Goal: Transaction & Acquisition: Obtain resource

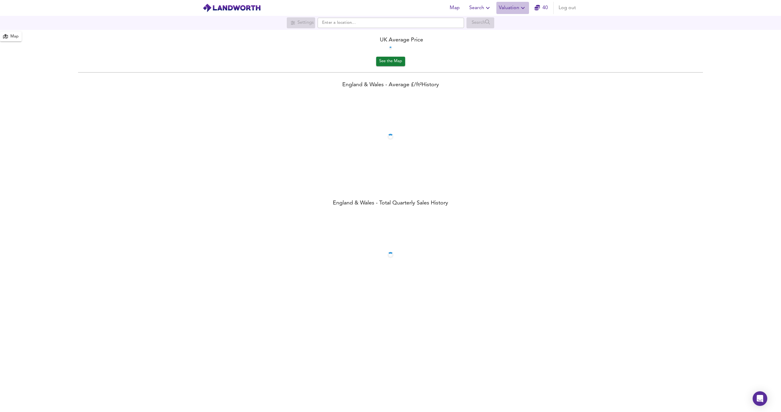
click at [520, 9] on icon "button" at bounding box center [522, 7] width 7 height 7
click at [514, 16] on li "New Valuation Report" at bounding box center [512, 21] width 73 height 11
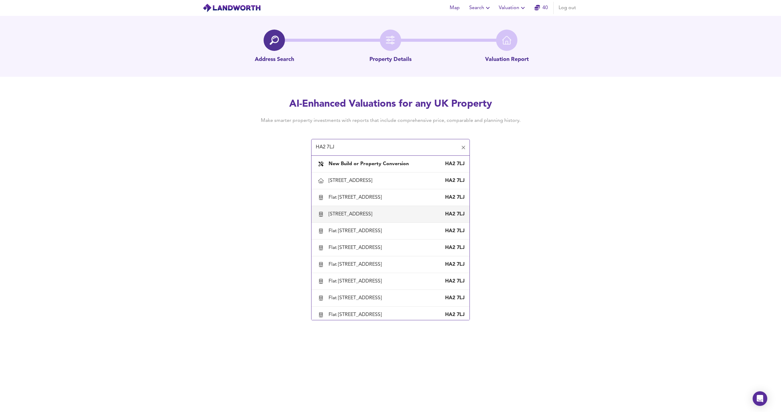
click at [370, 215] on div "[STREET_ADDRESS]" at bounding box center [352, 214] width 46 height 7
type input "[STREET_ADDRESS]"
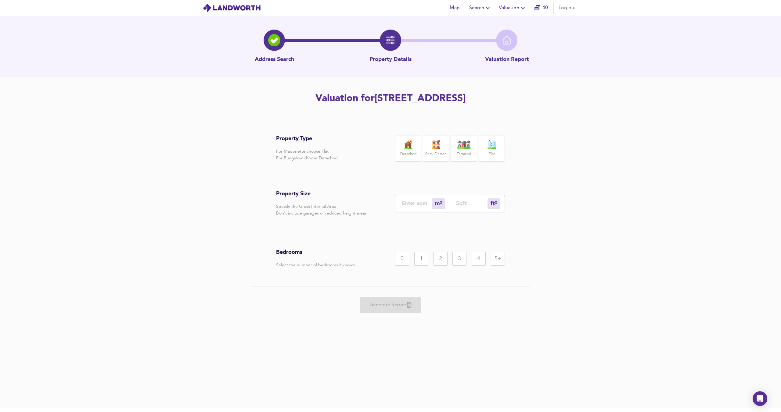
drag, startPoint x: 406, startPoint y: 193, endPoint x: 406, endPoint y: 198, distance: 4.9
click at [406, 193] on div "Property Size Specify the Gross Internal Area Don't include garages or reduced …" at bounding box center [390, 203] width 229 height 55
click at [406, 199] on div "m² sqm" at bounding box center [422, 203] width 55 height 17
click at [405, 200] on div "m² sqm" at bounding box center [422, 203] width 55 height 17
click at [405, 204] on input "number" at bounding box center [417, 203] width 31 height 6
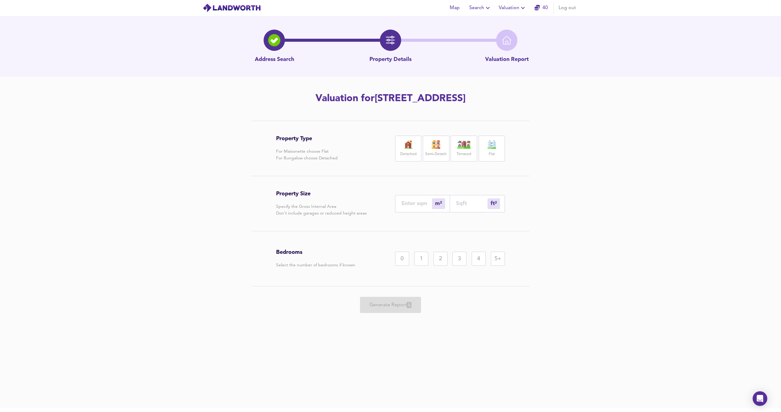
type input "6"
type input "65"
type input "66"
type input "710"
type input "66.2"
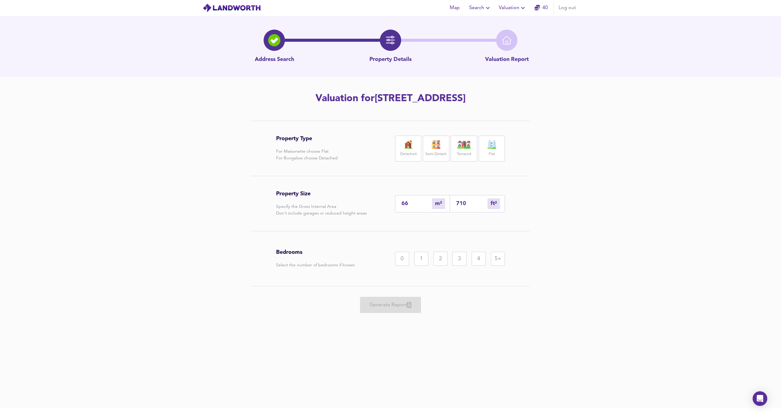
type input "713"
type input "66.2"
click at [487, 235] on div "Bedrooms Select the number of bedrooms if known 0 1 2 3 4 5+" at bounding box center [390, 259] width 229 height 55
click at [439, 260] on div "2" at bounding box center [441, 259] width 14 height 14
click at [380, 301] on div "Generate Report" at bounding box center [390, 305] width 229 height 37
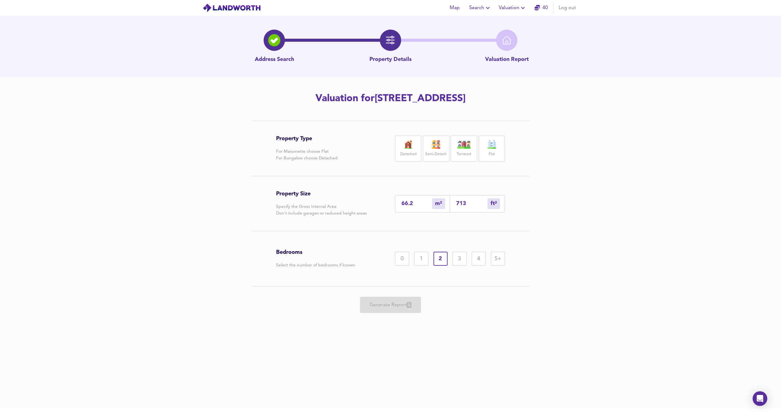
click at [493, 139] on div "Flat" at bounding box center [492, 149] width 26 height 26
click at [391, 307] on span "Generate Report" at bounding box center [390, 305] width 49 height 9
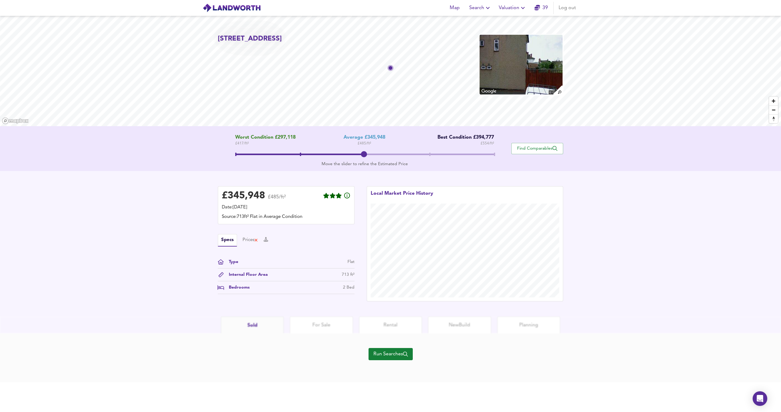
click at [393, 348] on div "Run Searches" at bounding box center [391, 358] width 44 height 49
click at [390, 350] on button "Run Searches" at bounding box center [391, 354] width 44 height 12
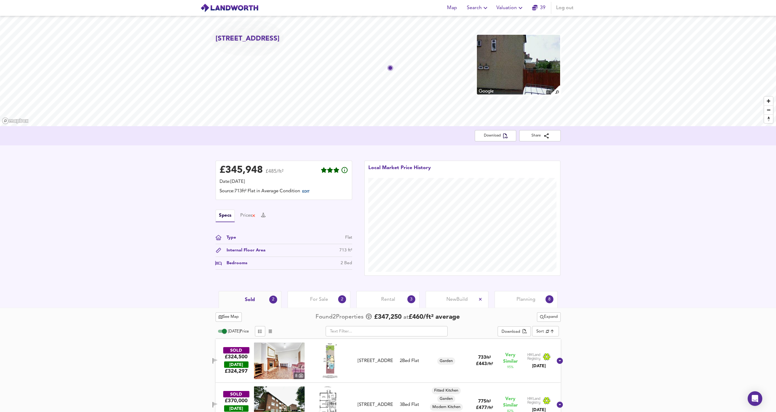
scroll to position [18, 0]
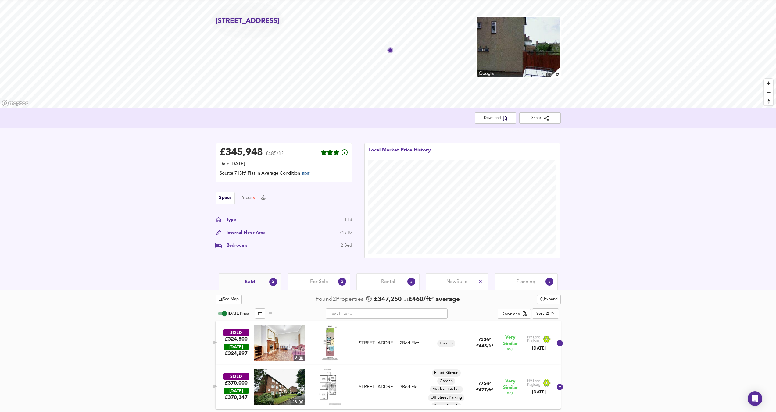
click at [330, 346] on img at bounding box center [330, 343] width 26 height 37
click at [376, 340] on div "[STREET_ADDRESS]" at bounding box center [375, 343] width 35 height 6
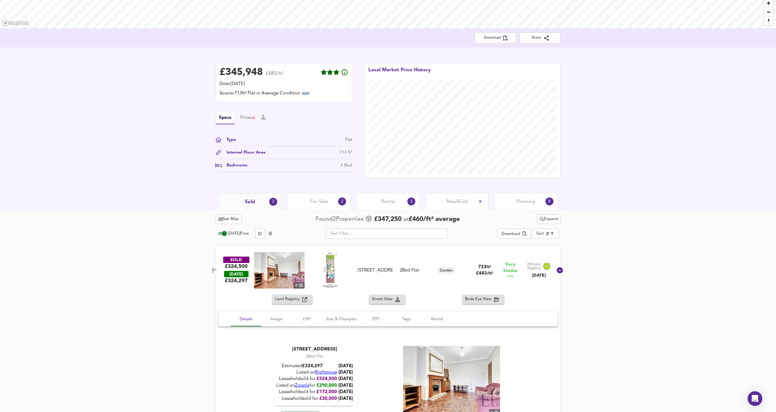
scroll to position [106, 0]
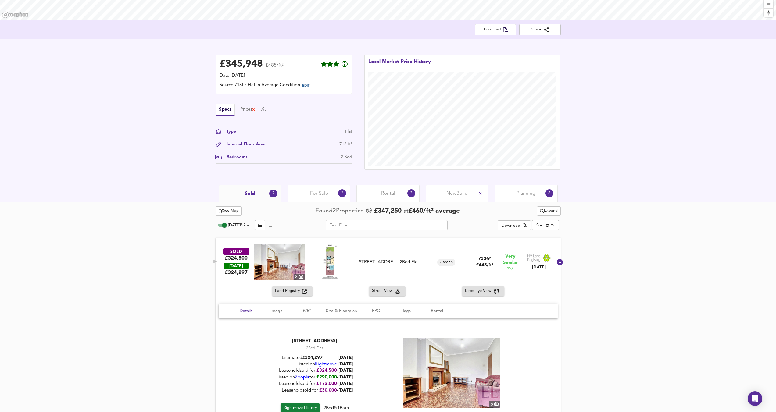
drag, startPoint x: 391, startPoint y: 267, endPoint x: 375, endPoint y: 257, distance: 19.3
click at [369, 255] on div "SOLD £324,500 [DATE] £ 324,297 8 [STREET_ADDRESS] [STREET_ADDRESS] 2 Bed Flat G…" at bounding box center [381, 262] width 344 height 37
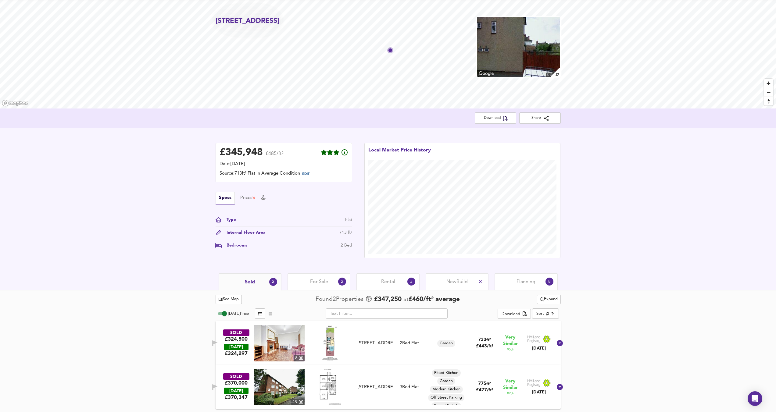
drag, startPoint x: 381, startPoint y: 259, endPoint x: 384, endPoint y: 259, distance: 3.4
click at [381, 259] on div "Map Search Valuation 39 Log out Flat [STREET_ADDRESS] Download Share £ 345,948 …" at bounding box center [388, 188] width 776 height 412
click at [376, 336] on div "SOLD £324,500 [DATE] £ 324,297 8 [STREET_ADDRESS] [STREET_ADDRESS] 2 Bed Flat G…" at bounding box center [381, 343] width 344 height 37
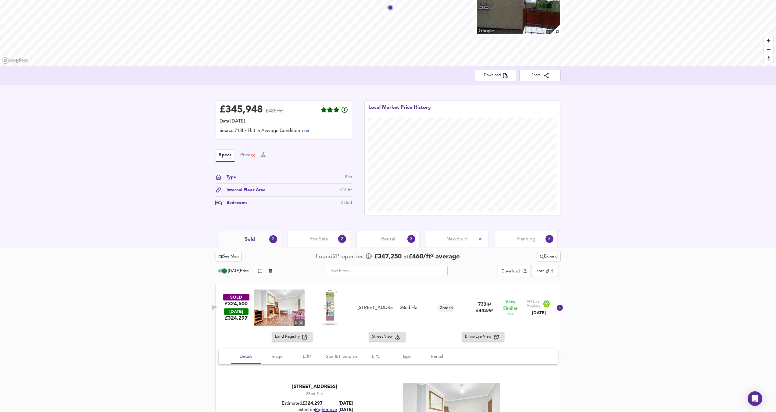
scroll to position [70, 0]
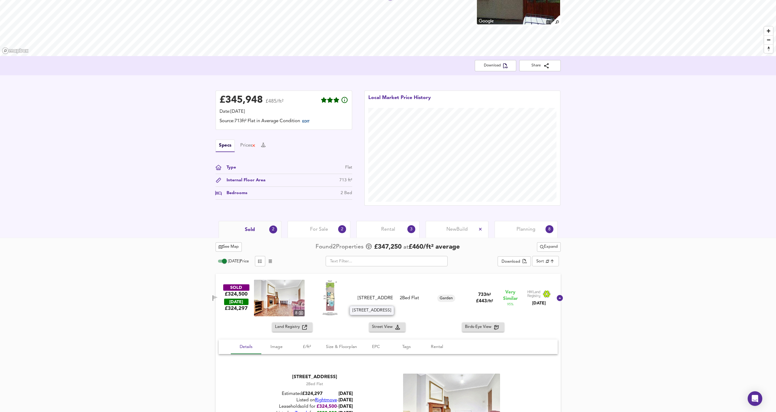
drag, startPoint x: 394, startPoint y: 303, endPoint x: 373, endPoint y: 294, distance: 23.1
click at [372, 295] on div "[STREET_ADDRESS]" at bounding box center [375, 298] width 40 height 6
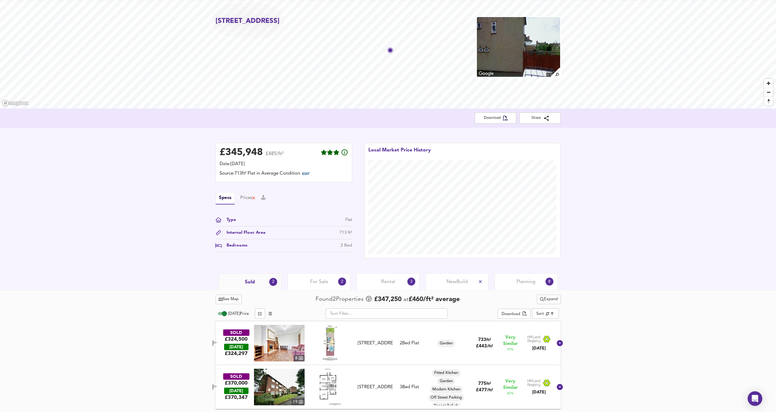
scroll to position [18, 0]
drag, startPoint x: 394, startPoint y: 346, endPoint x: 371, endPoint y: 339, distance: 23.8
click at [371, 340] on div "[STREET_ADDRESS]" at bounding box center [375, 343] width 40 height 6
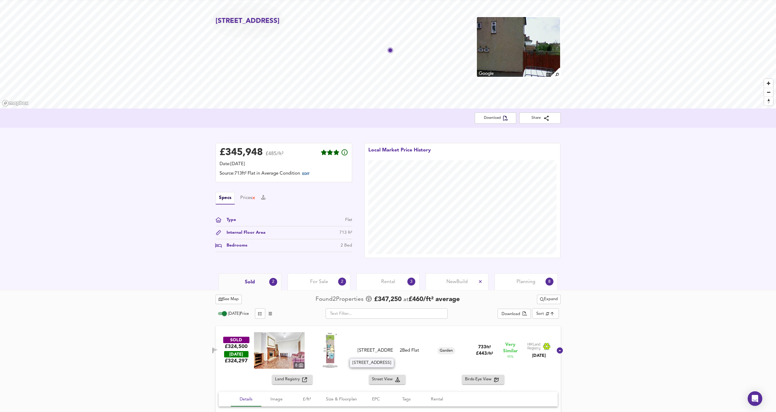
drag, startPoint x: 393, startPoint y: 353, endPoint x: 367, endPoint y: 347, distance: 26.0
click at [367, 348] on div "[STREET_ADDRESS]" at bounding box center [375, 351] width 35 height 6
copy div "[STREET_ADDRESS]"
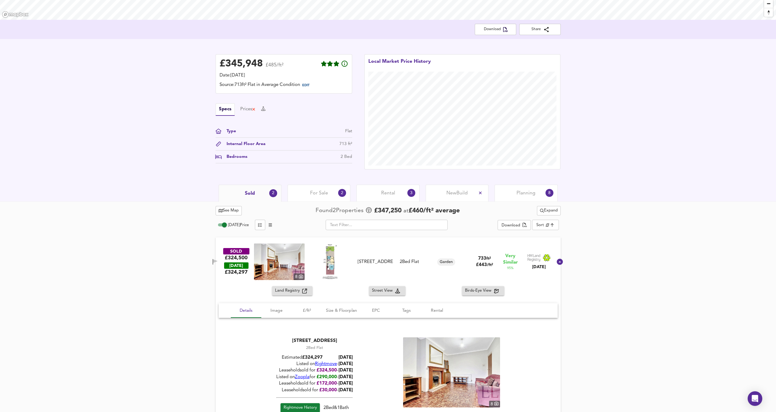
scroll to position [131, 0]
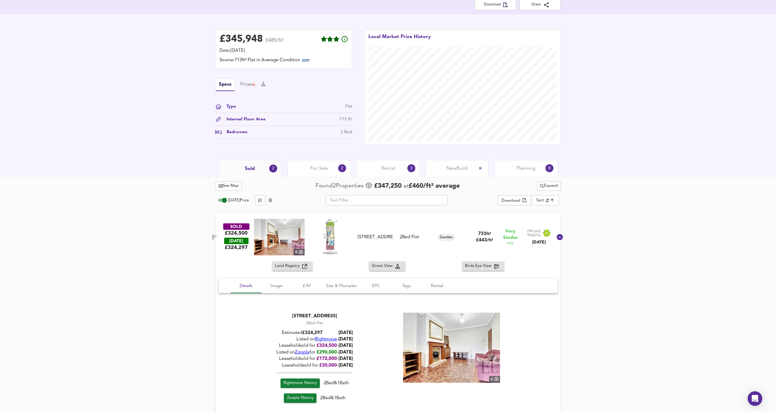
click at [322, 242] on img at bounding box center [330, 237] width 26 height 37
click at [294, 232] on img at bounding box center [279, 237] width 51 height 37
click at [423, 244] on div "SOLD £324,500 [DATE] £ 324,297 8 [STREET_ADDRESS] [STREET_ADDRESS] 2 Bed Flat G…" at bounding box center [381, 237] width 344 height 37
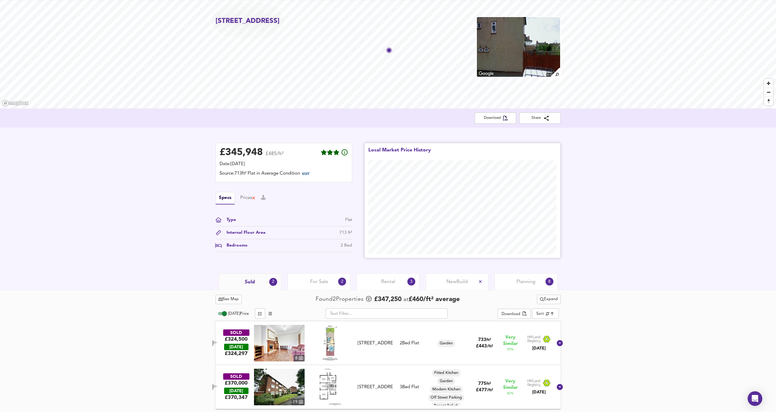
scroll to position [18, 0]
click at [657, 329] on div "See Map Found 2 Propert ies £ 347,250 at £ 460 / ft² average Expand [DATE] Pric…" at bounding box center [388, 351] width 776 height 122
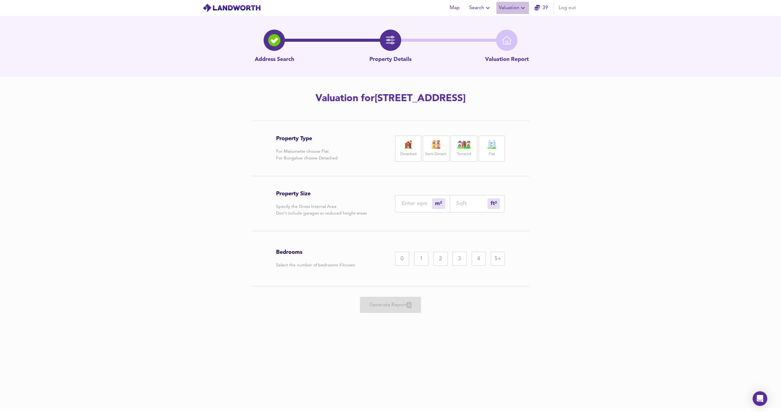
click at [511, 7] on span "Valuation" at bounding box center [513, 8] width 28 height 9
click at [510, 21] on li "New Valuation Report" at bounding box center [512, 21] width 73 height 11
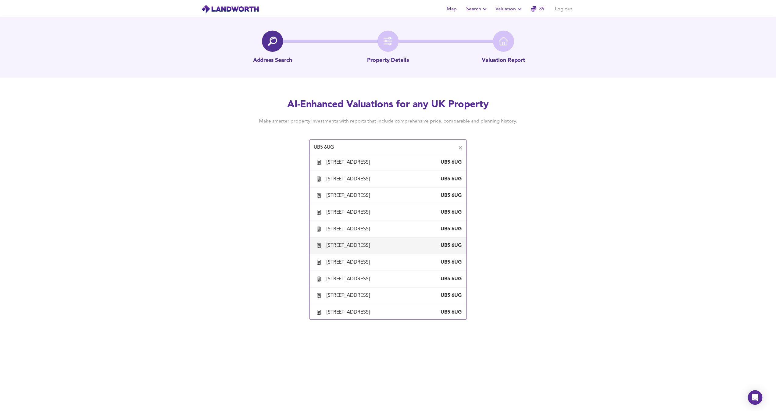
scroll to position [203, 0]
click at [356, 211] on div "[STREET_ADDRESS]" at bounding box center [352, 213] width 46 height 7
type input "[STREET_ADDRESS]"
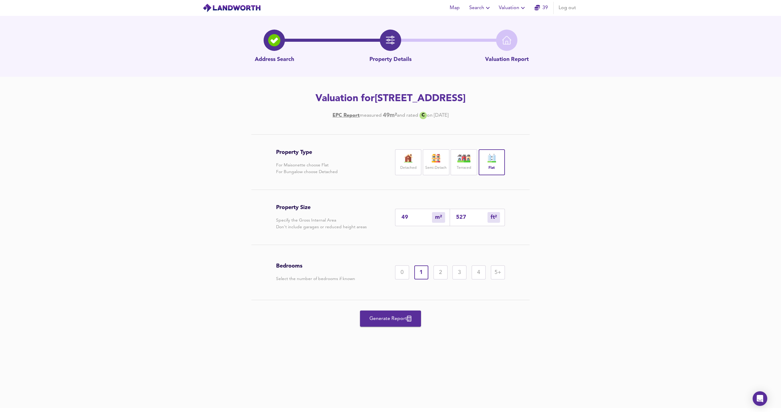
click at [436, 270] on div "2" at bounding box center [441, 273] width 14 height 14
drag, startPoint x: 419, startPoint y: 219, endPoint x: 392, endPoint y: 214, distance: 27.9
click at [419, 219] on input "49" at bounding box center [417, 217] width 31 height 6
type input "4"
type input "43"
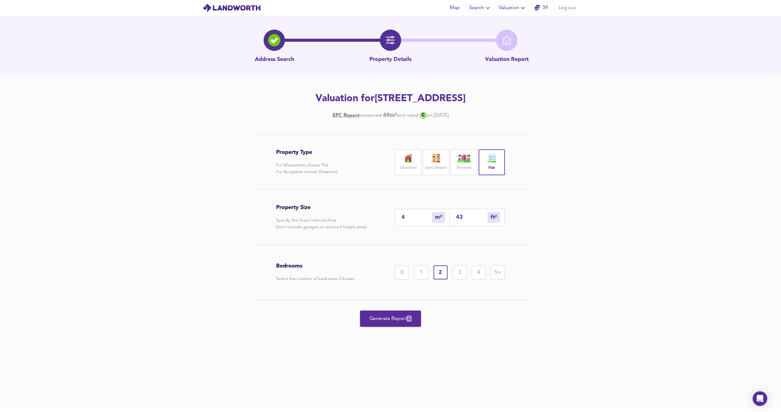
type input "48"
type input "517"
type input "48.3"
type input "520"
type input "48.3"
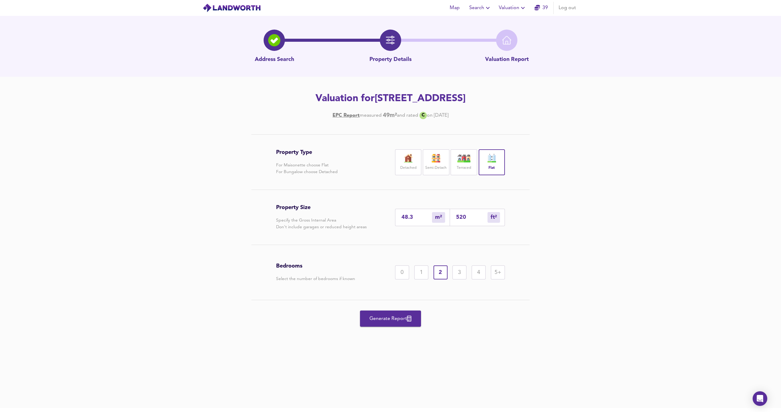
drag, startPoint x: 471, startPoint y: 315, endPoint x: 465, endPoint y: 315, distance: 6.1
click at [469, 315] on div "Generate Report" at bounding box center [390, 319] width 229 height 37
click at [392, 322] on span "Generate Report" at bounding box center [390, 319] width 49 height 9
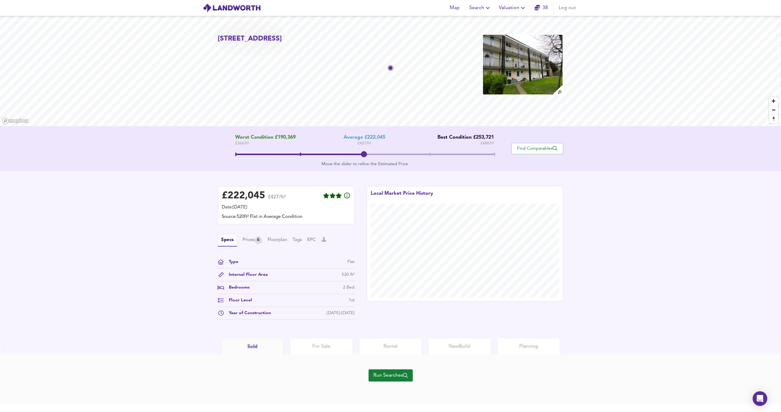
click at [378, 369] on div "Run Searches" at bounding box center [391, 379] width 44 height 49
click at [379, 374] on span "Run Searches" at bounding box center [390, 376] width 34 height 9
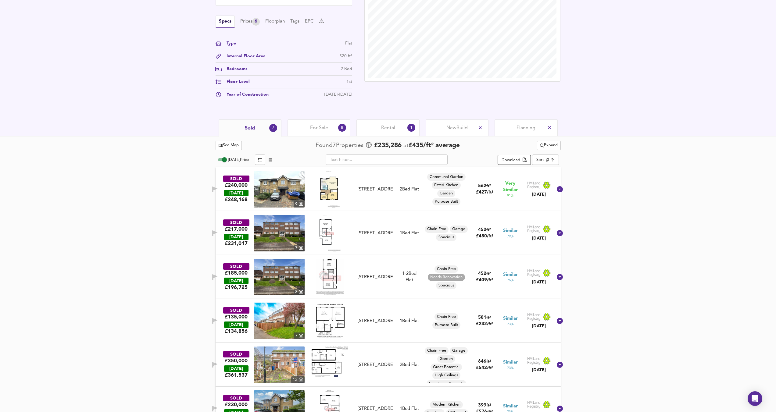
scroll to position [195, 0]
click at [548, 147] on span "Expand" at bounding box center [549, 145] width 18 height 7
click at [549, 160] on li "¼ mile ½ mile" at bounding box center [548, 157] width 52 height 10
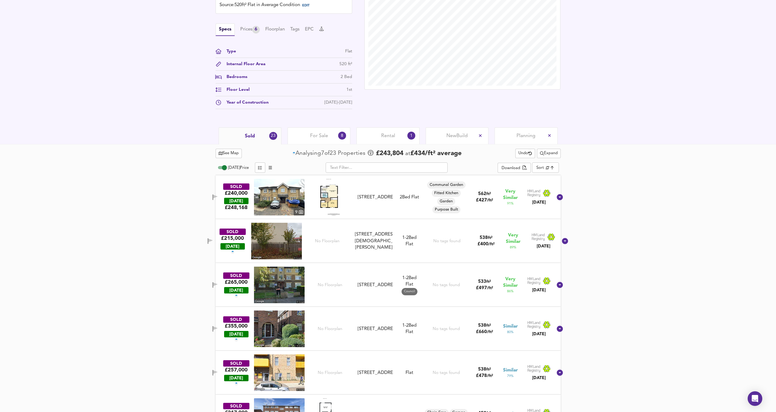
scroll to position [188, 0]
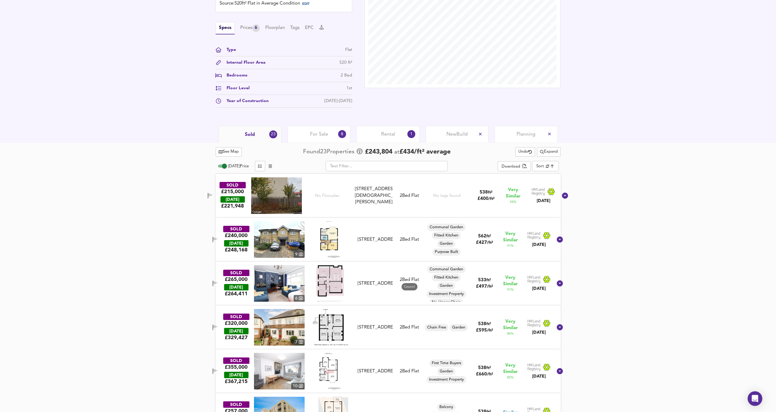
click at [340, 240] on img at bounding box center [330, 240] width 20 height 37
click at [381, 242] on div "[STREET_ADDRESS]" at bounding box center [375, 240] width 35 height 6
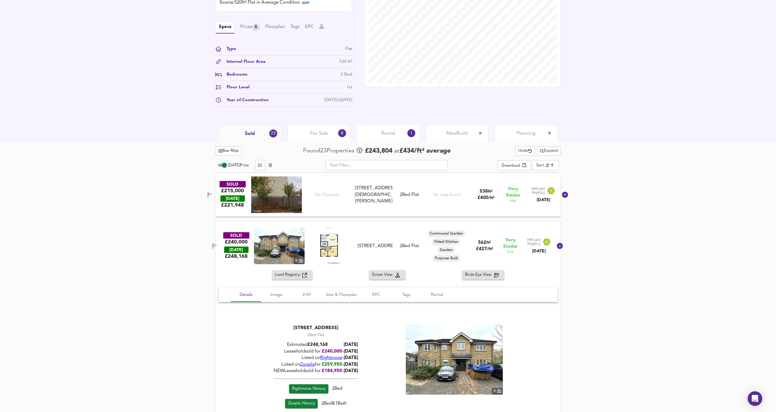
click at [305, 255] on img at bounding box center [279, 246] width 51 height 37
drag, startPoint x: 396, startPoint y: 257, endPoint x: 393, endPoint y: 256, distance: 3.4
click at [396, 257] on div "SOLD £240,000 [DATE] £ 248,168 [GEOGRAPHIC_DATA][STREET_ADDRESS][STREET_ADDRESS…" at bounding box center [381, 246] width 344 height 37
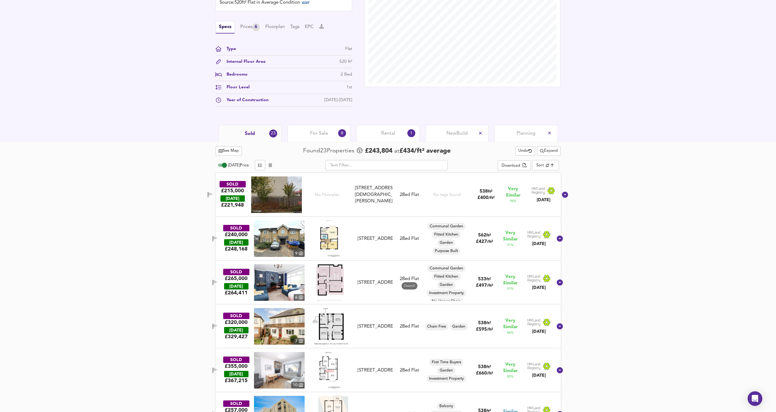
click at [383, 255] on div "SOLD £240,000 [DATE] £ 248,168 [GEOGRAPHIC_DATA][STREET_ADDRESS][STREET_ADDRESS…" at bounding box center [381, 239] width 344 height 37
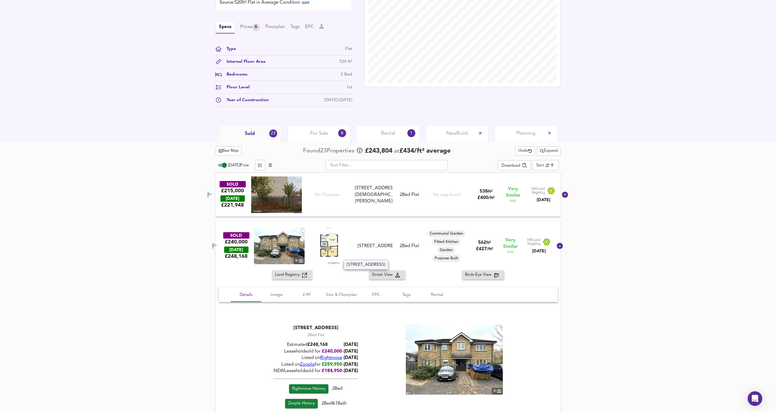
click at [381, 247] on div "[STREET_ADDRESS]" at bounding box center [375, 246] width 35 height 6
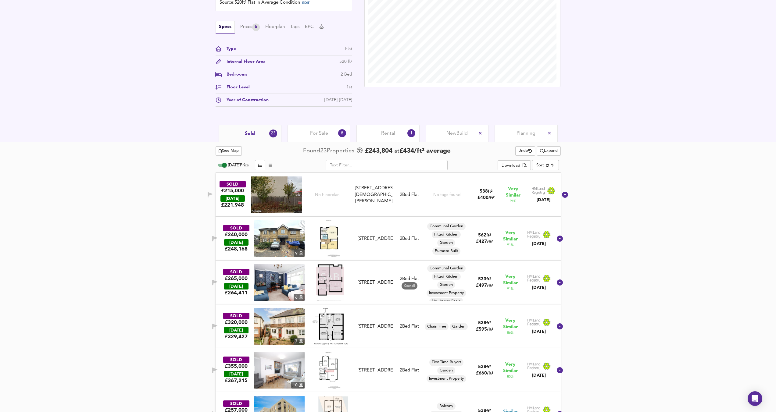
drag, startPoint x: 389, startPoint y: 249, endPoint x: 363, endPoint y: 248, distance: 25.9
click at [389, 242] on div "[STREET_ADDRESS]" at bounding box center [375, 239] width 35 height 6
